Goal: Task Accomplishment & Management: Manage account settings

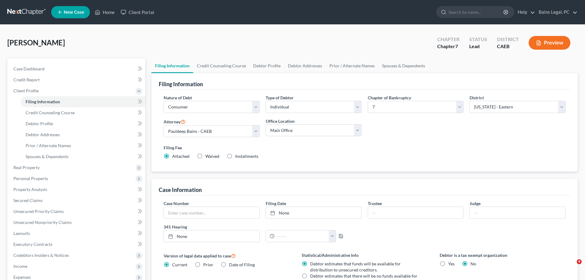
select select "1"
select select "0"
select select "8"
select select "0"
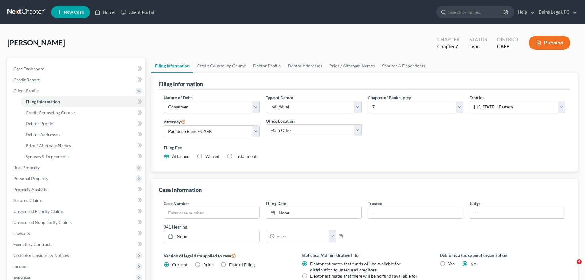
select select "4"
select select "0"
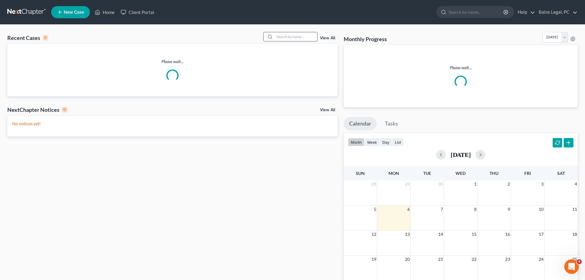
click at [287, 32] on input "search" at bounding box center [295, 36] width 43 height 9
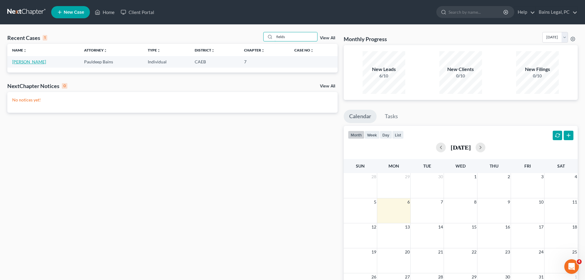
type input "fields"
click at [30, 63] on link "[PERSON_NAME]" at bounding box center [29, 61] width 34 height 5
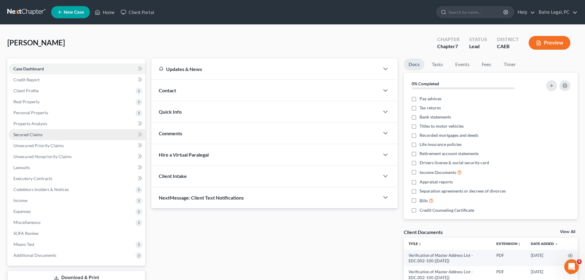
click at [41, 136] on span "Secured Claims" at bounding box center [27, 134] width 29 height 5
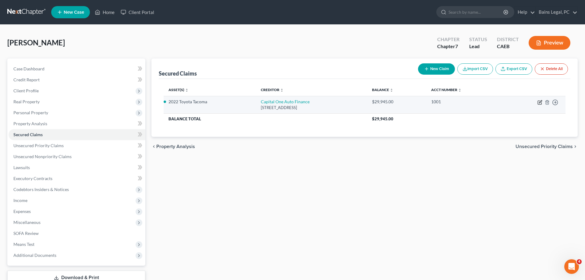
click at [539, 101] on icon "button" at bounding box center [540, 103] width 4 height 4
select select "4"
select select "0"
select select "2"
select select "0"
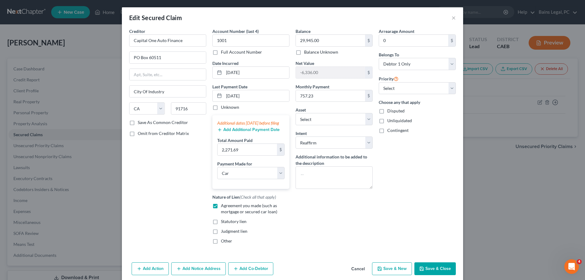
click at [438, 272] on button "Save & Close" at bounding box center [434, 268] width 41 height 13
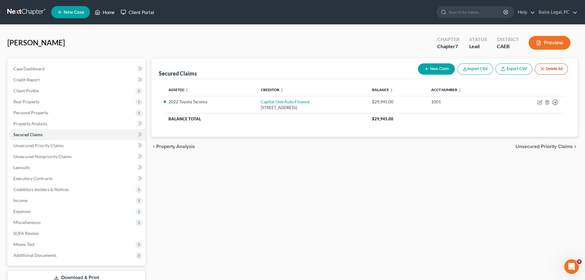
click at [108, 9] on link "Home" at bounding box center [105, 12] width 26 height 11
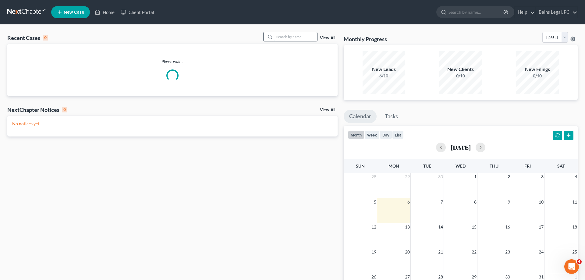
click at [310, 35] on input "search" at bounding box center [295, 36] width 43 height 9
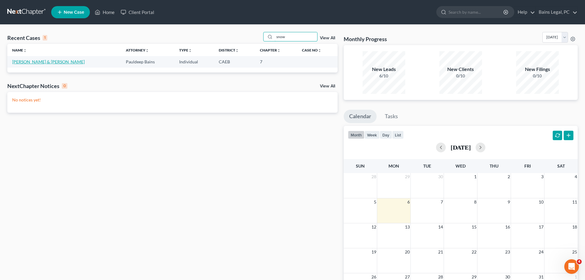
type input "snow"
click at [37, 61] on link "[PERSON_NAME] & [PERSON_NAME]" at bounding box center [48, 61] width 72 height 5
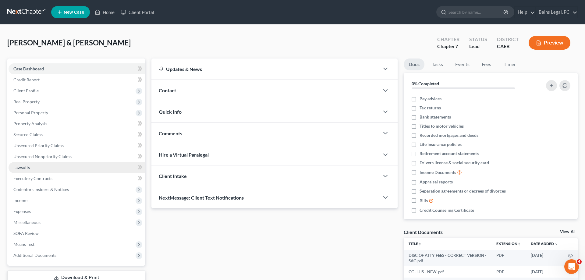
click at [37, 170] on link "Lawsuits" at bounding box center [77, 167] width 137 height 11
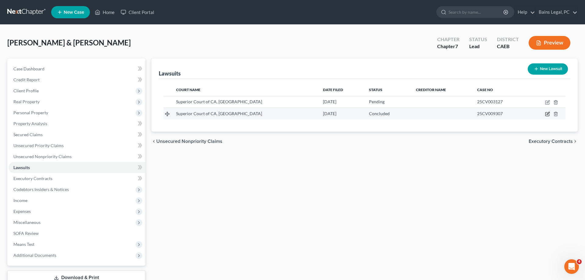
click at [548, 114] on icon "button" at bounding box center [547, 113] width 5 height 5
select select "4"
select select "2"
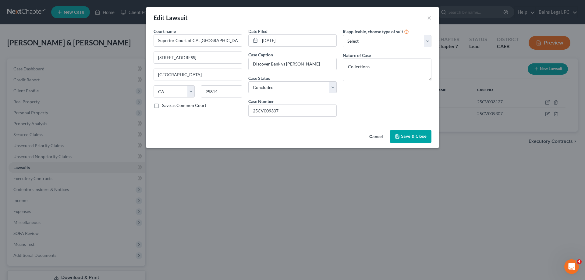
drag, startPoint x: 417, startPoint y: 137, endPoint x: 538, endPoint y: 95, distance: 128.3
click at [417, 136] on span "Save & Close" at bounding box center [414, 136] width 26 height 5
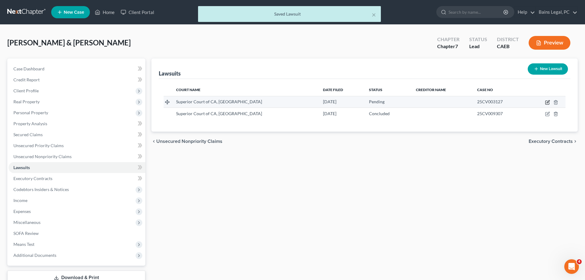
click at [548, 102] on icon "button" at bounding box center [547, 102] width 5 height 5
select select "4"
select select "0"
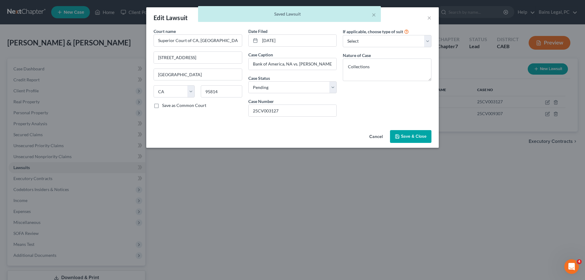
click at [418, 136] on span "Save & Close" at bounding box center [414, 136] width 26 height 5
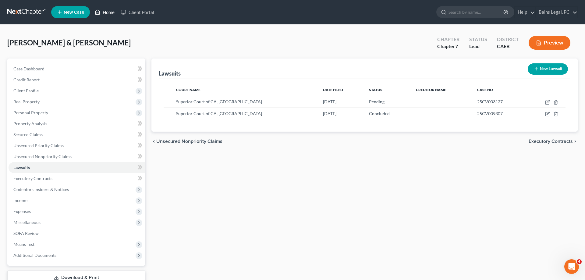
click at [111, 12] on link "Home" at bounding box center [105, 12] width 26 height 11
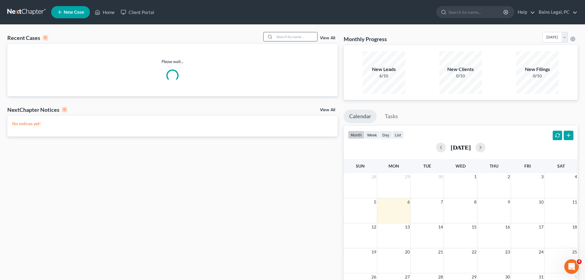
click at [281, 37] on input "search" at bounding box center [295, 36] width 43 height 9
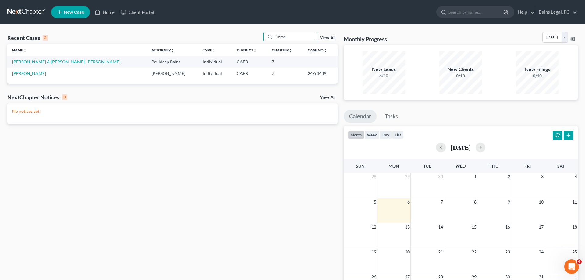
type input "imran"
click at [29, 63] on link "[PERSON_NAME] & [PERSON_NAME], [PERSON_NAME]" at bounding box center [66, 61] width 108 height 5
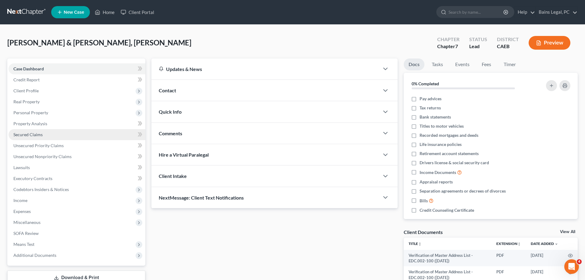
click at [32, 132] on span "Secured Claims" at bounding box center [27, 134] width 29 height 5
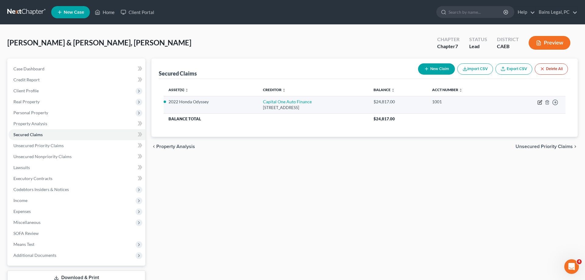
click at [539, 101] on icon "button" at bounding box center [539, 102] width 5 height 5
select select "4"
select select "0"
select select "2"
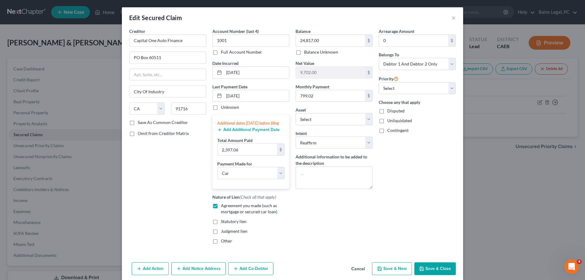
click at [435, 272] on button "Save & Close" at bounding box center [434, 268] width 41 height 13
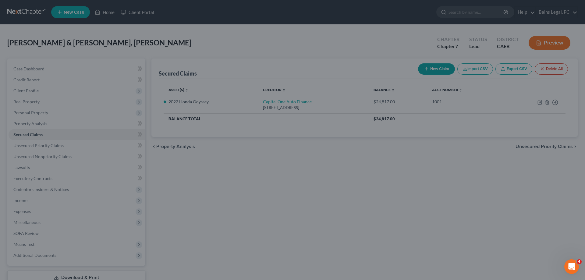
select select "7"
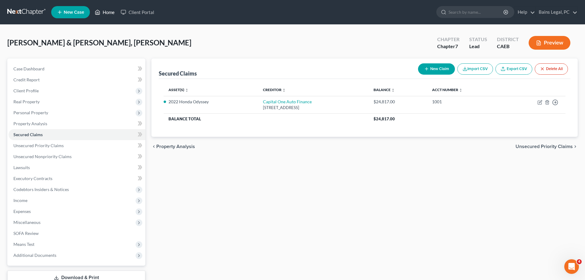
click at [104, 9] on link "Home" at bounding box center [105, 12] width 26 height 11
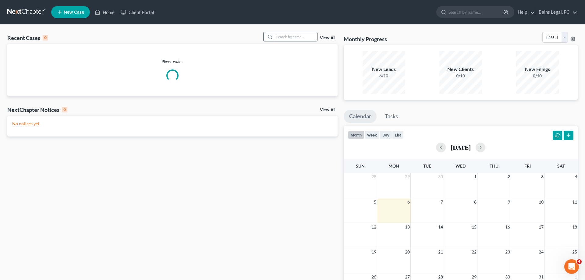
click at [286, 38] on input "search" at bounding box center [295, 36] width 43 height 9
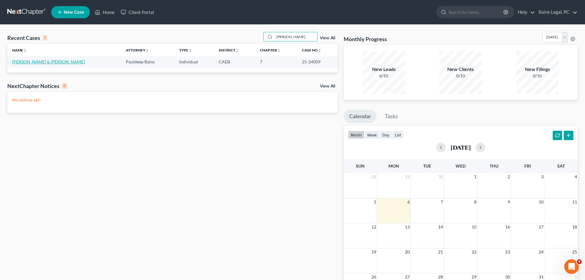
type input "[PERSON_NAME]"
click at [49, 63] on link "[PERSON_NAME] & [PERSON_NAME]" at bounding box center [48, 61] width 72 height 5
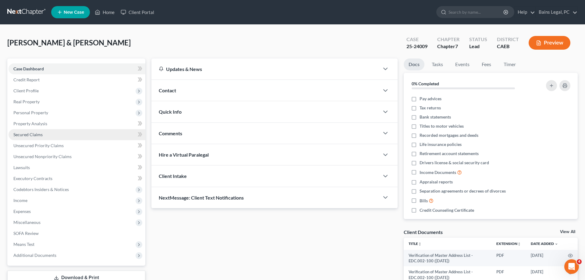
click at [35, 132] on link "Secured Claims" at bounding box center [77, 134] width 137 height 11
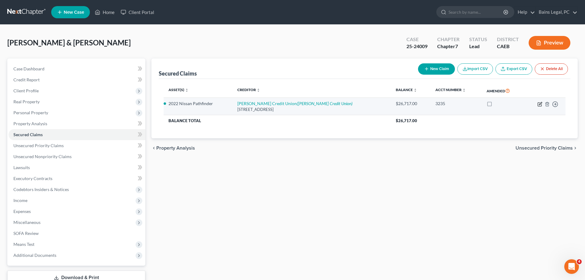
click at [538, 103] on icon "button" at bounding box center [539, 104] width 5 height 5
select select "4"
select select "0"
select select "2"
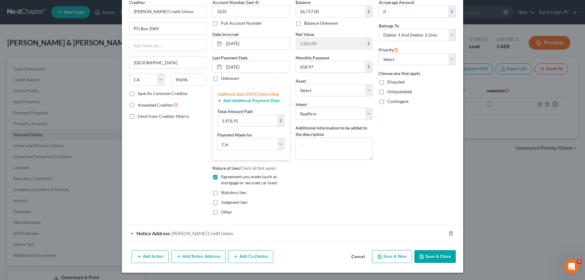
scroll to position [35, 0]
click at [435, 258] on button "Save & Close" at bounding box center [434, 256] width 41 height 13
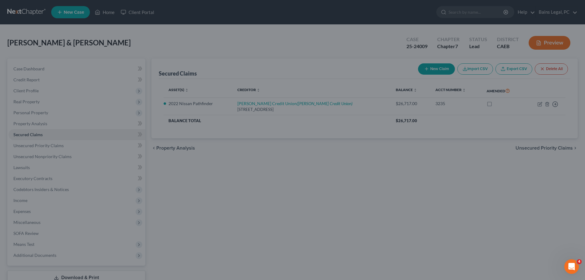
select select "14"
